Goal: Information Seeking & Learning: Learn about a topic

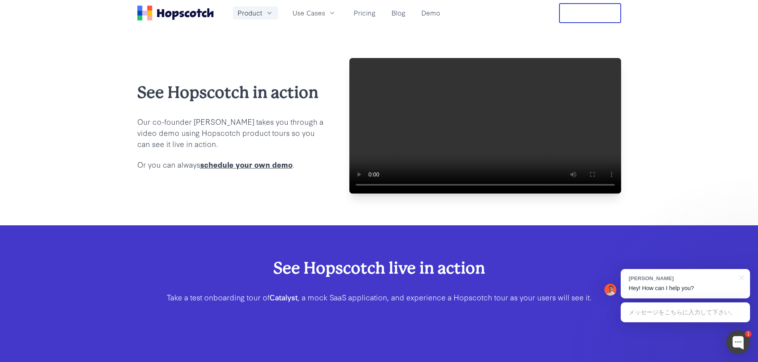
click at [245, 16] on span "Product" at bounding box center [250, 13] width 25 height 10
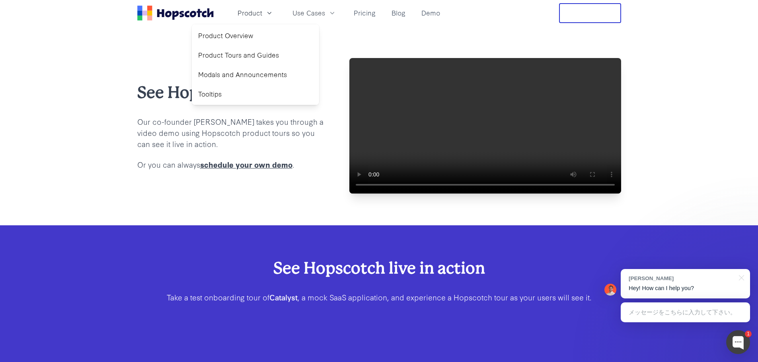
click at [176, 17] on icon "Home" at bounding box center [175, 13] width 76 height 15
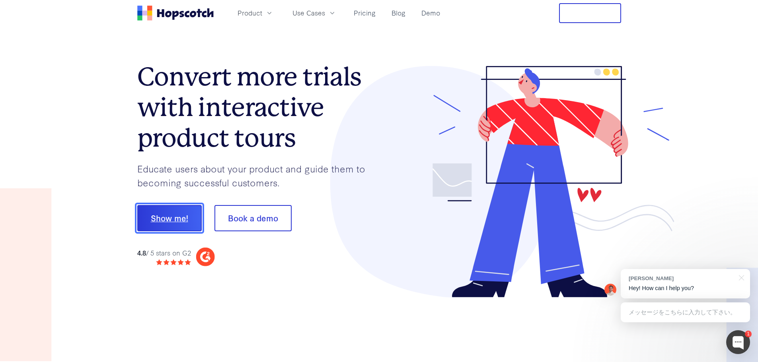
click at [169, 222] on button "Show me!" at bounding box center [169, 218] width 64 height 26
click at [253, 216] on button "Book a demo" at bounding box center [252, 218] width 77 height 26
click at [234, 224] on button "Book a demo" at bounding box center [252, 218] width 77 height 26
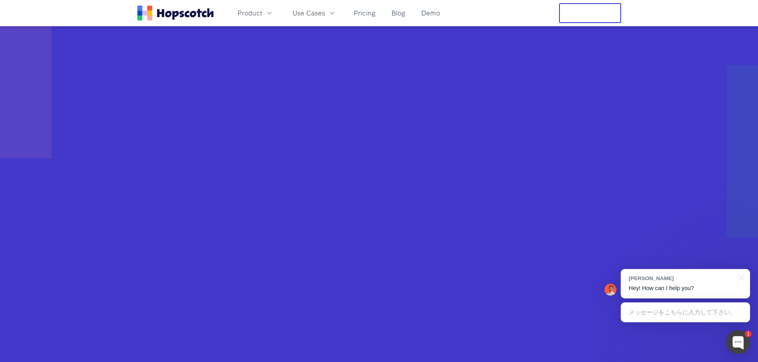
scroll to position [318, 0]
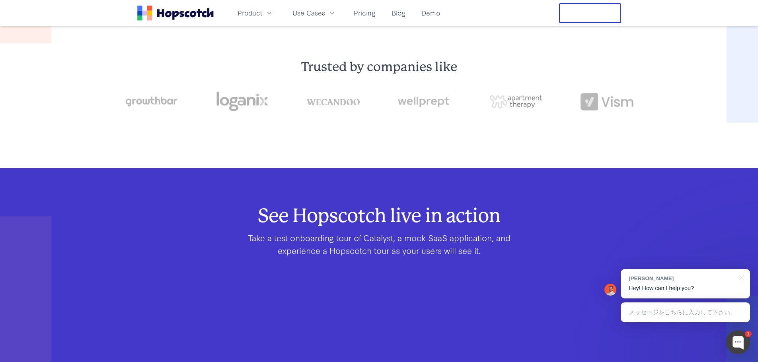
drag, startPoint x: 119, startPoint y: 14, endPoint x: 214, endPoint y: 14, distance: 95.9
click at [214, 14] on header "Product Use Cases Pricing Blog Demo Free Trial" at bounding box center [379, 13] width 758 height 26
click at [197, 9] on icon "Home" at bounding box center [175, 13] width 76 height 15
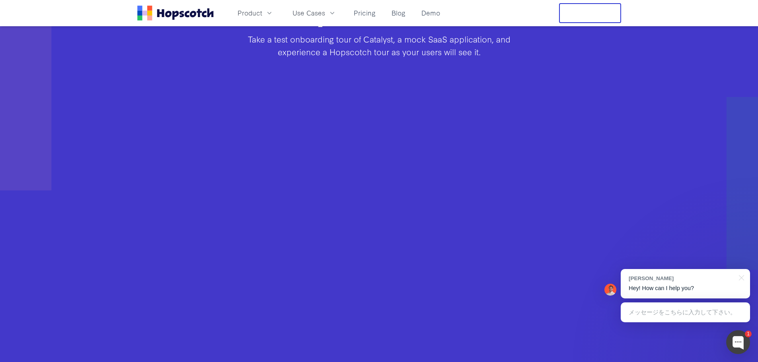
scroll to position [199, 0]
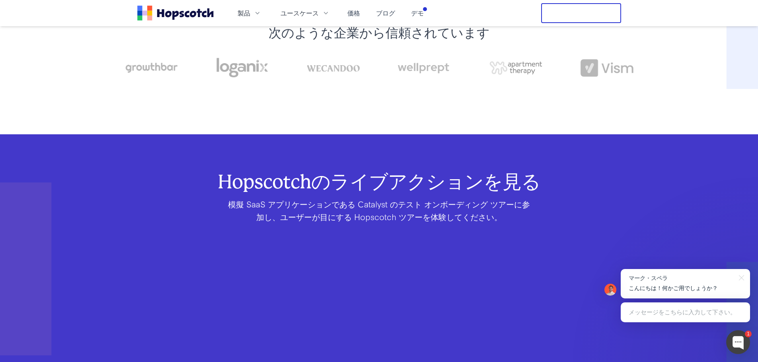
scroll to position [438, 0]
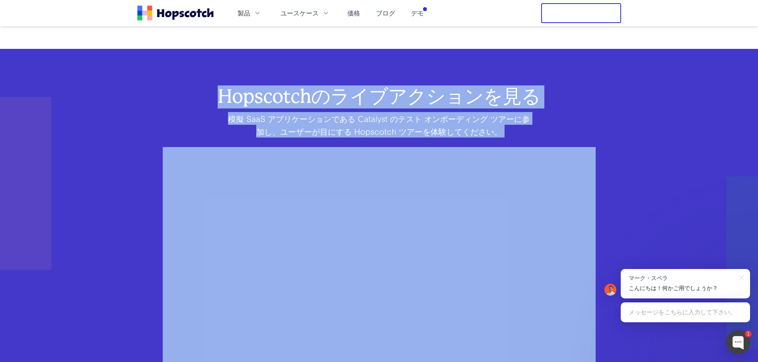
drag, startPoint x: 114, startPoint y: 111, endPoint x: 615, endPoint y: 130, distance: 501.3
click at [615, 130] on div "Hopscotchのライブアクションを見る 模擬 SaaS アプリケーションである Catalyst のテスト オンボーディング ツアーに参加し、ユーザーが目…" at bounding box center [379, 272] width 758 height 367
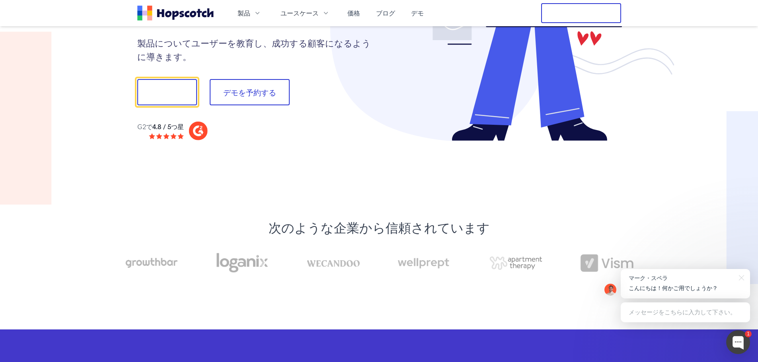
scroll to position [0, 0]
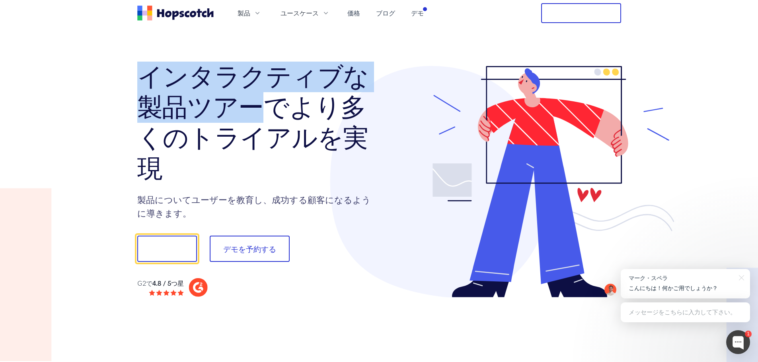
drag, startPoint x: 143, startPoint y: 79, endPoint x: 656, endPoint y: 25, distance: 516.5
copy font "インタラクティブな製品ツアー"
drag, startPoint x: 440, startPoint y: 210, endPoint x: 568, endPoint y: 294, distance: 153.1
click at [547, 282] on icon at bounding box center [553, 182] width 242 height 232
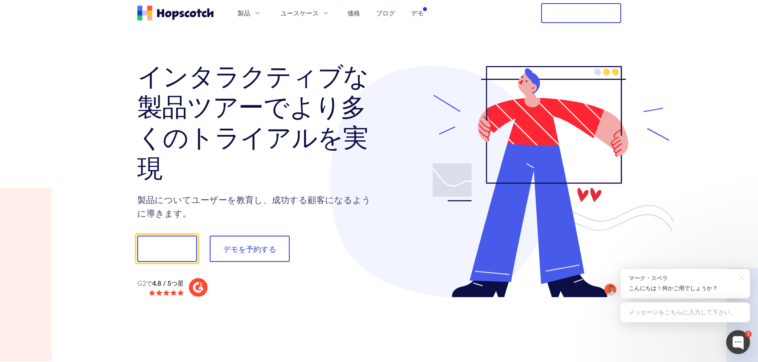
drag, startPoint x: 54, startPoint y: 158, endPoint x: 373, endPoint y: 147, distance: 319.7
